Goal: Check status: Check status

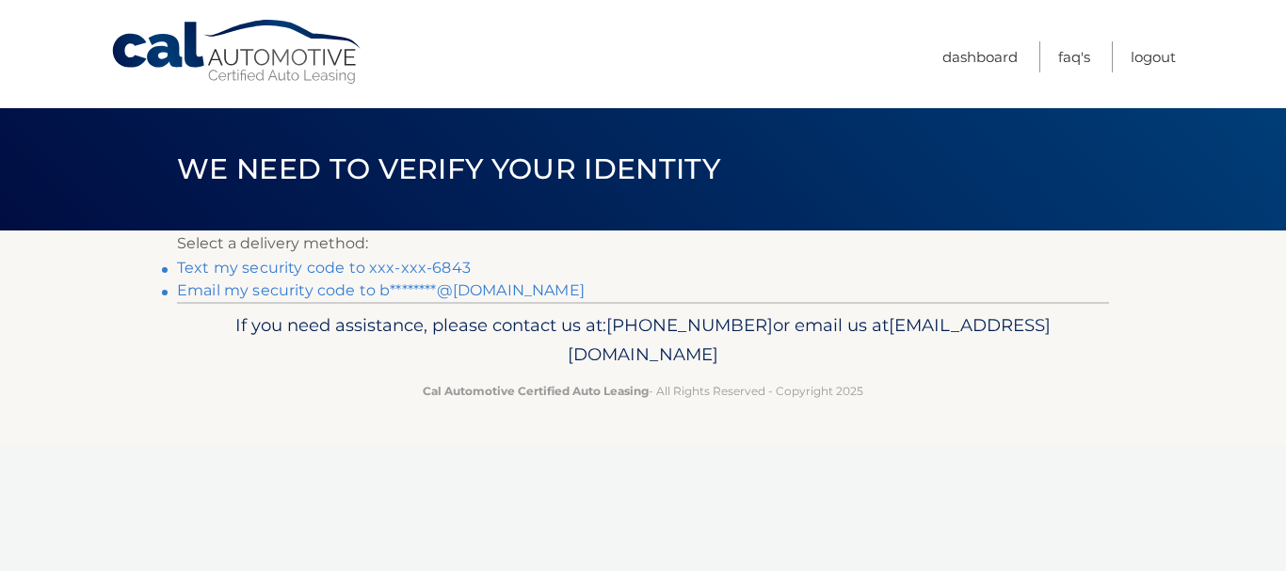
click at [453, 266] on link "Text my security code to xxx-xxx-6843" at bounding box center [324, 268] width 294 height 18
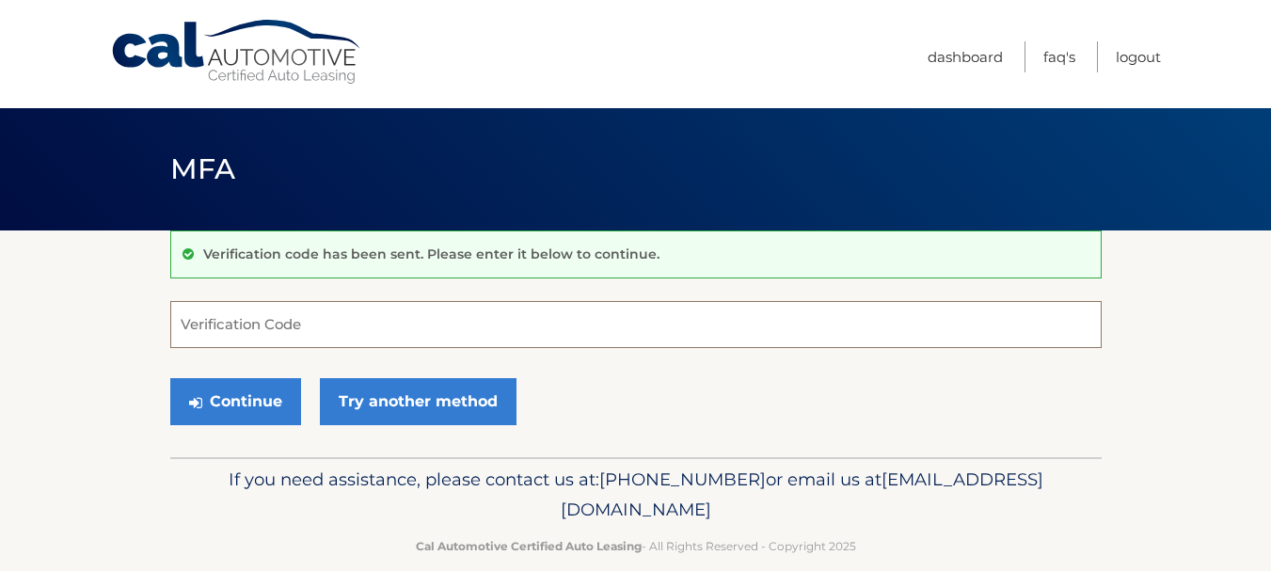
click at [482, 319] on input "Verification Code" at bounding box center [636, 324] width 932 height 47
type input "663433"
click at [239, 408] on button "Continue" at bounding box center [235, 401] width 131 height 47
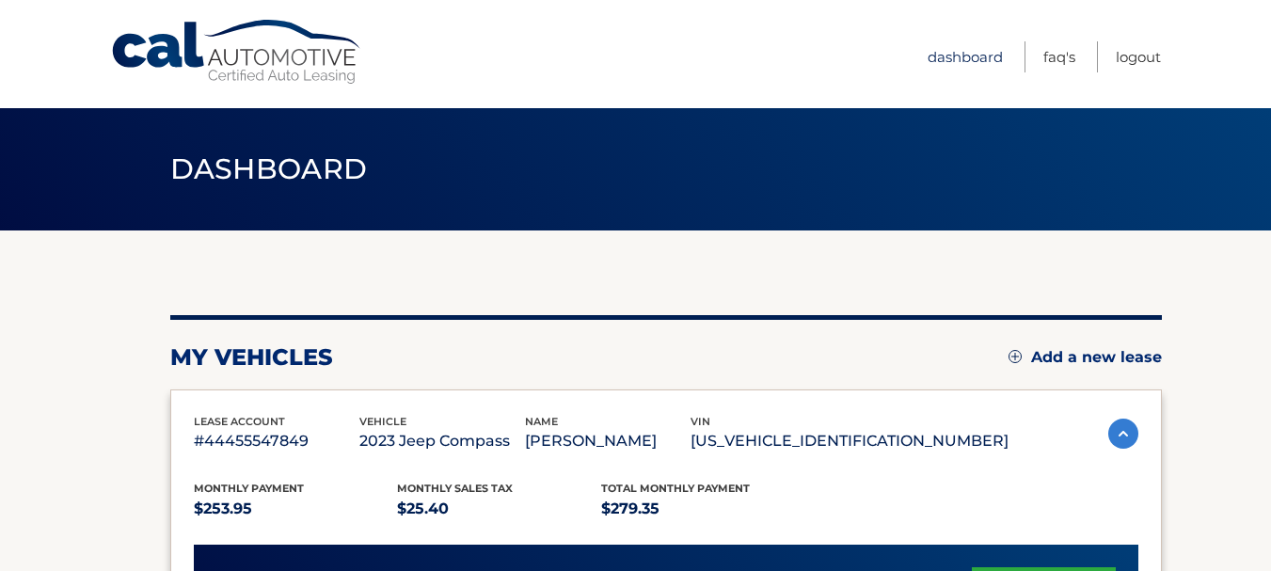
click at [965, 59] on link "Dashboard" at bounding box center [965, 56] width 75 height 31
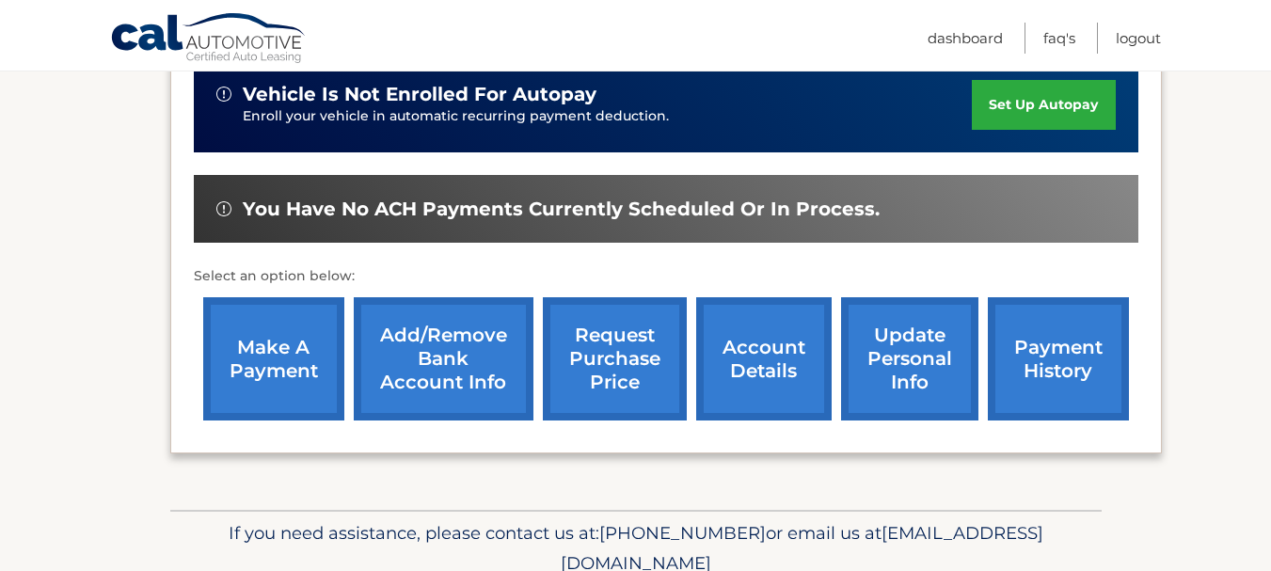
scroll to position [493, 0]
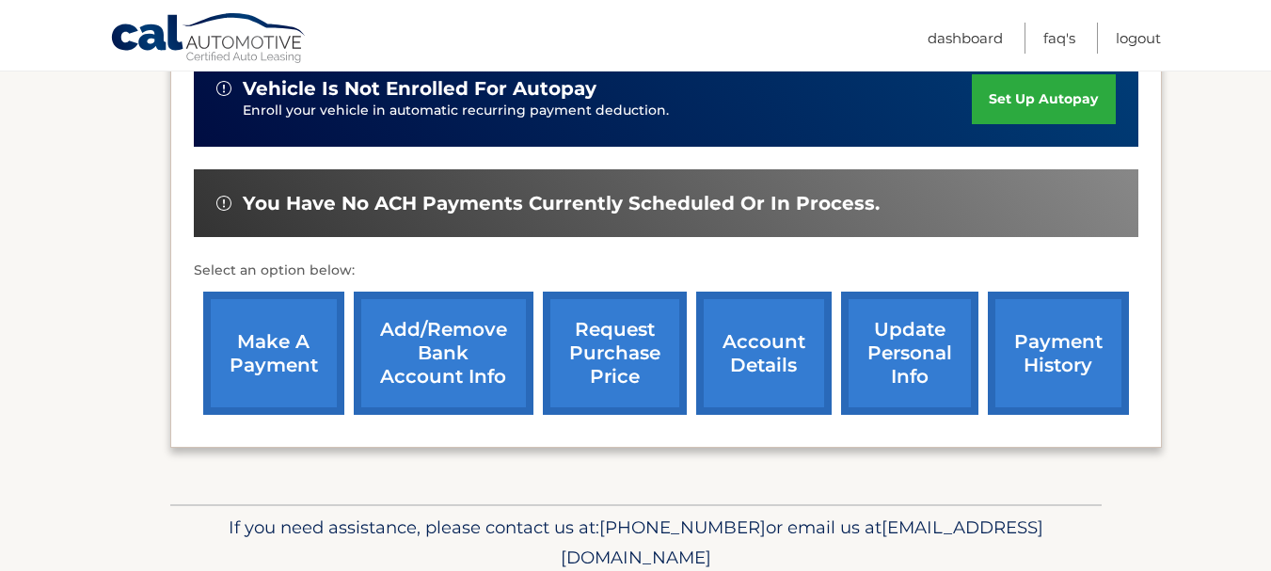
click at [755, 357] on link "account details" at bounding box center [764, 353] width 136 height 123
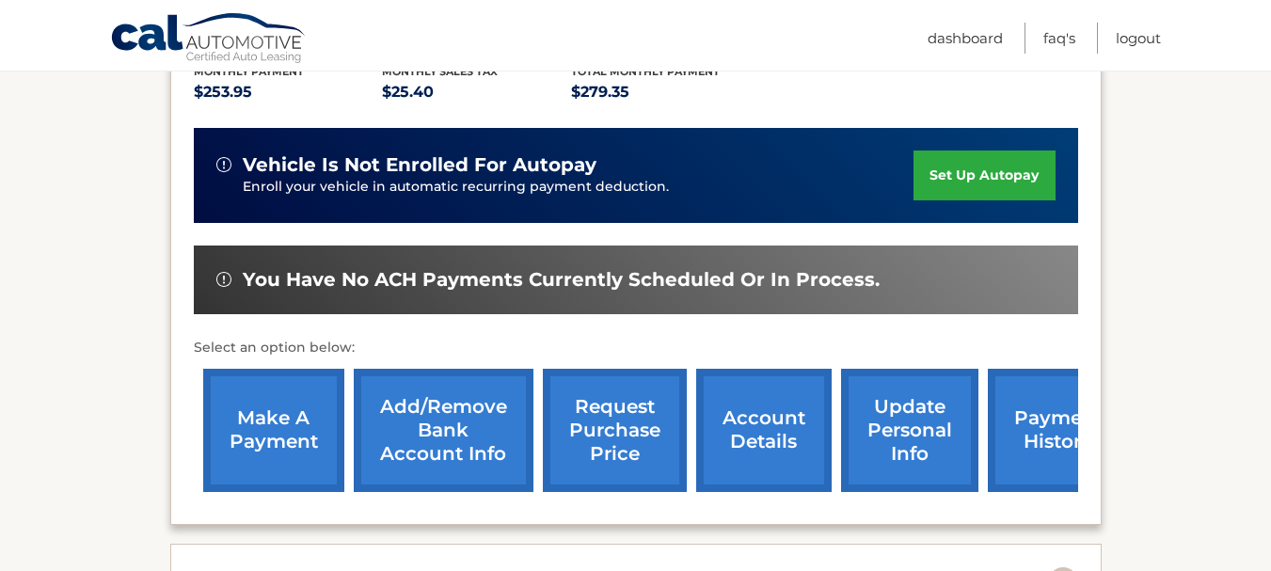
scroll to position [519, 0]
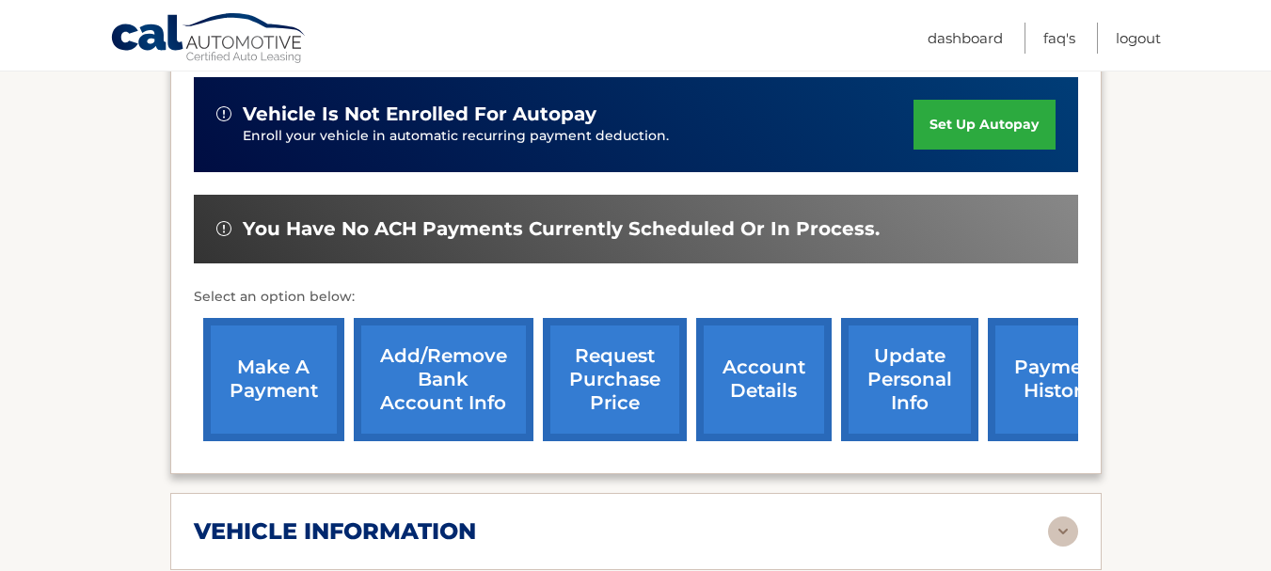
click at [747, 373] on link "account details" at bounding box center [764, 379] width 136 height 123
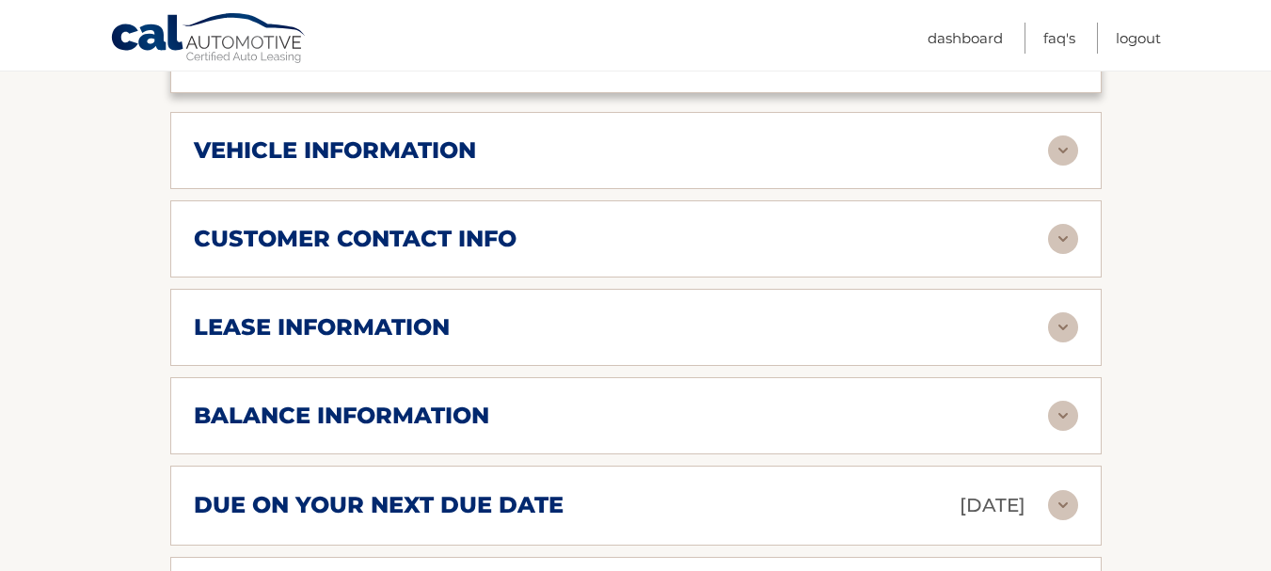
scroll to position [936, 0]
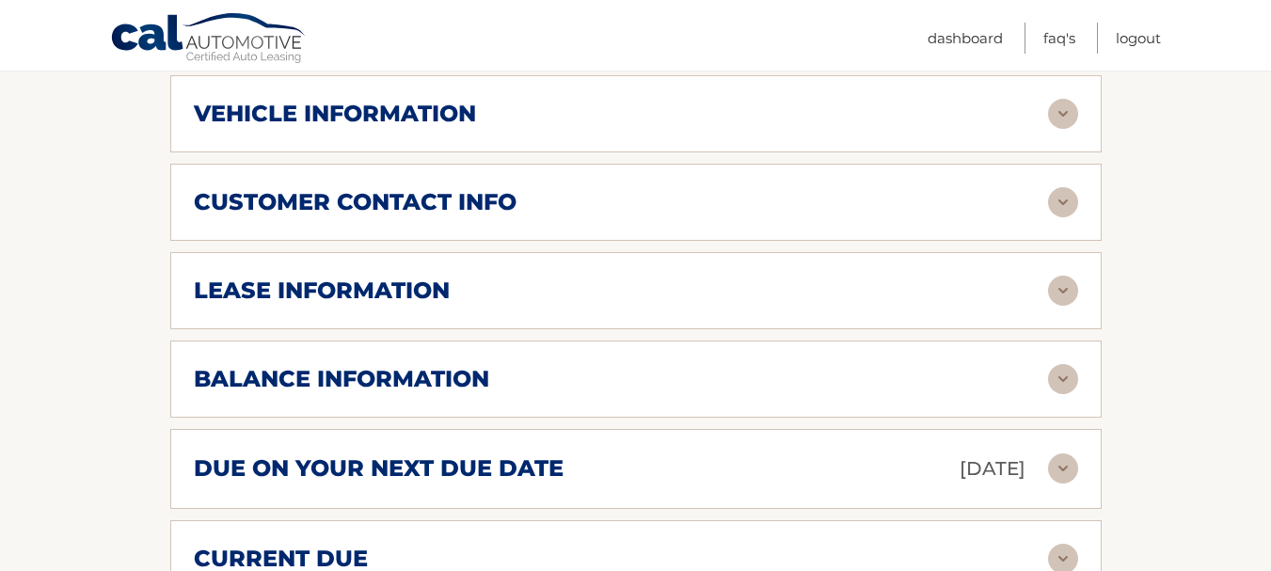
click at [1064, 276] on img at bounding box center [1063, 291] width 30 height 30
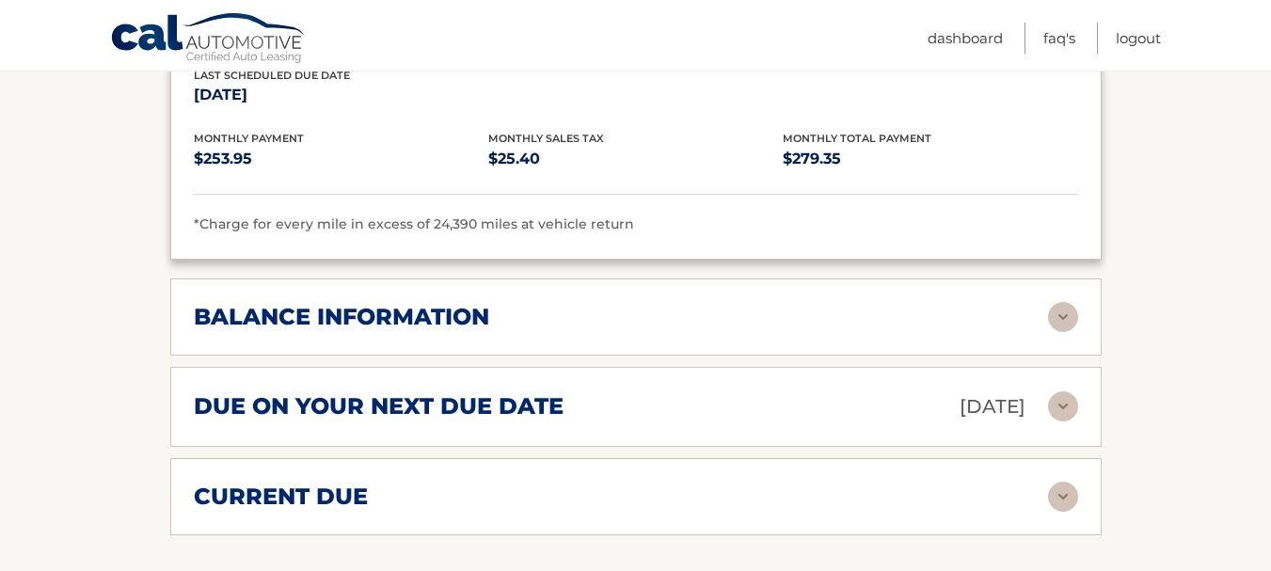
scroll to position [1414, 0]
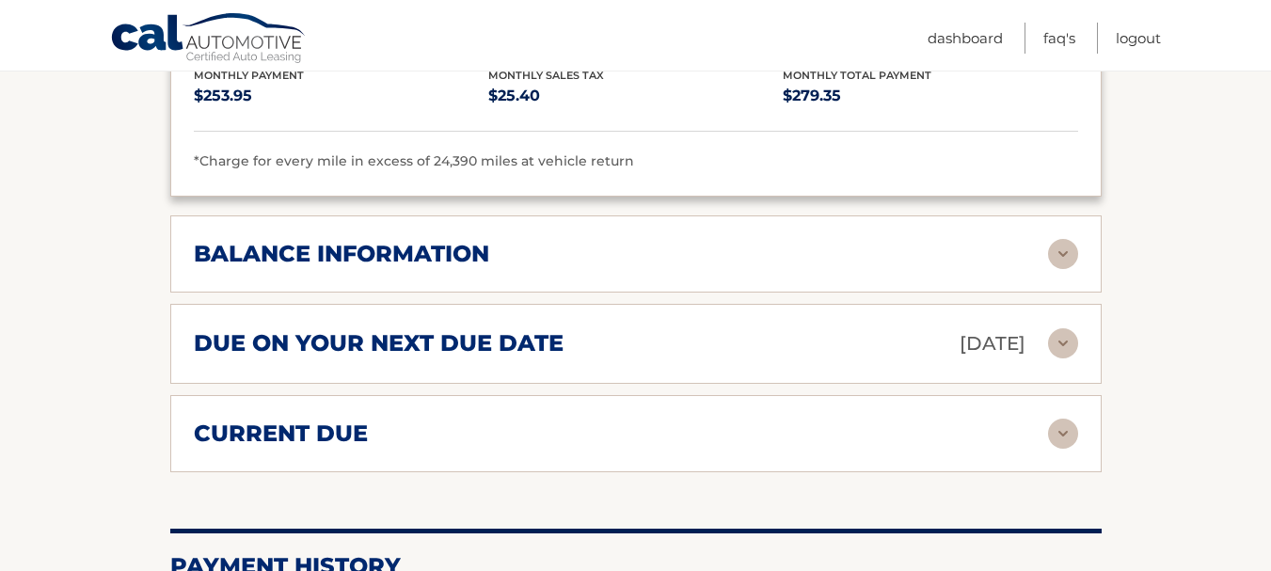
click at [1053, 239] on img at bounding box center [1063, 254] width 30 height 30
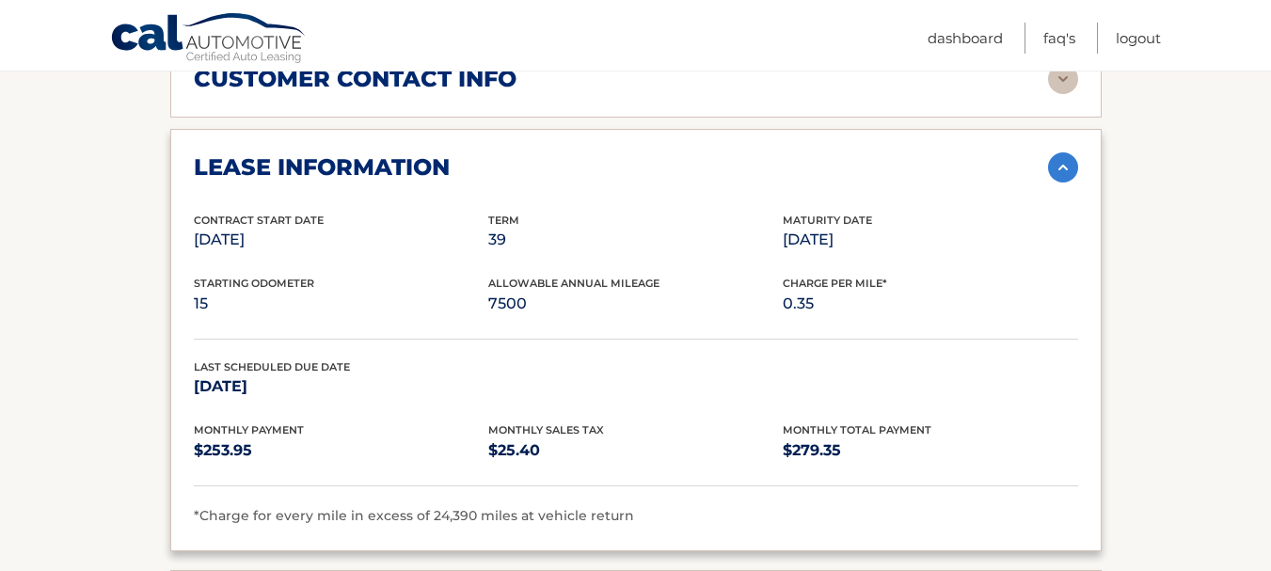
scroll to position [1055, 0]
